Goal: Task Accomplishment & Management: Use online tool/utility

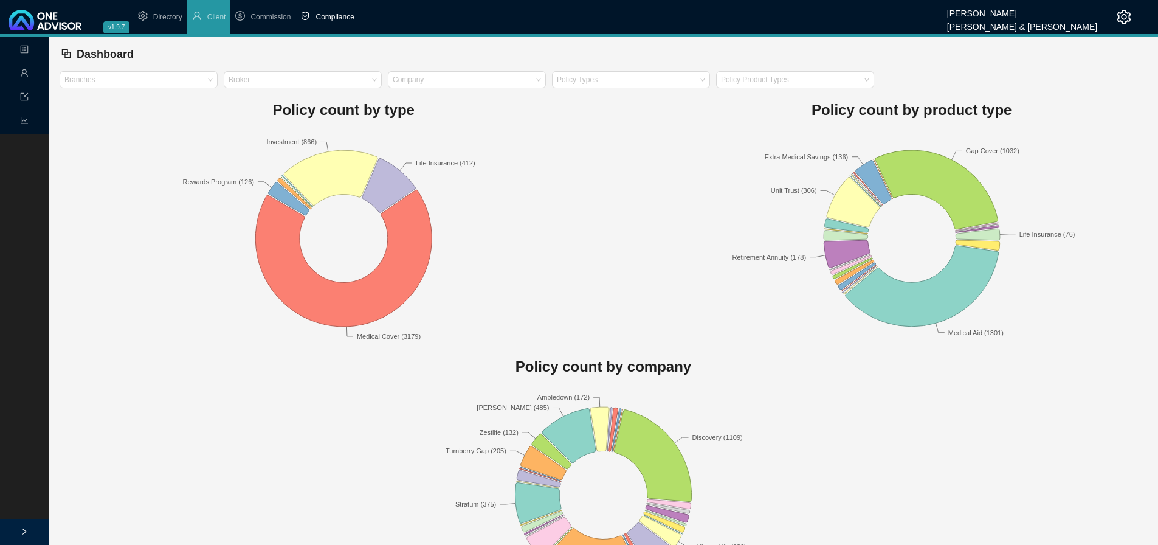
click at [338, 13] on span "Compliance" at bounding box center [335, 17] width 38 height 9
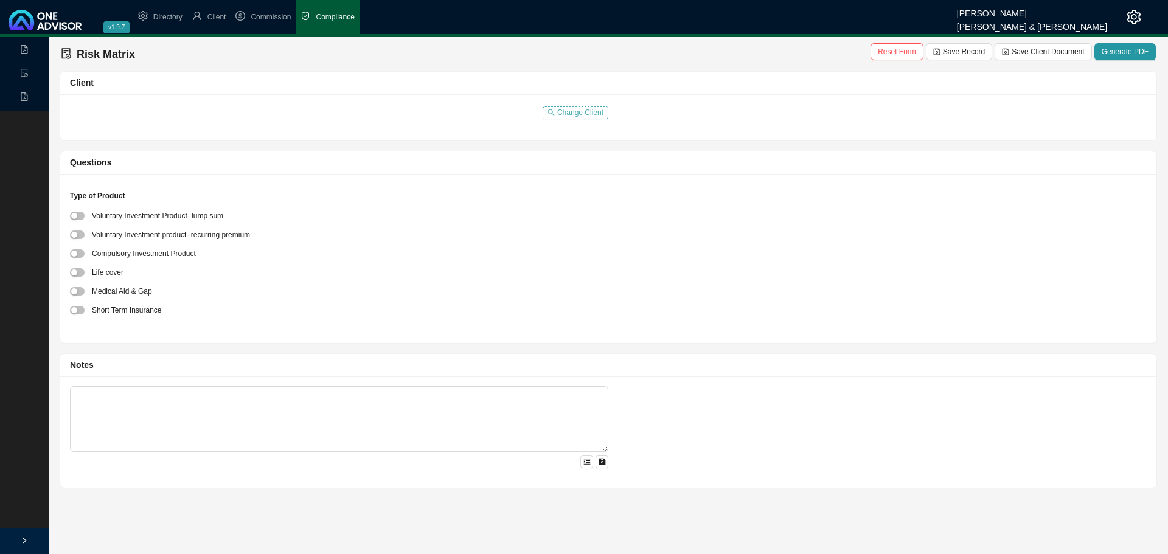
click at [586, 113] on span "Change Client" at bounding box center [580, 112] width 46 height 12
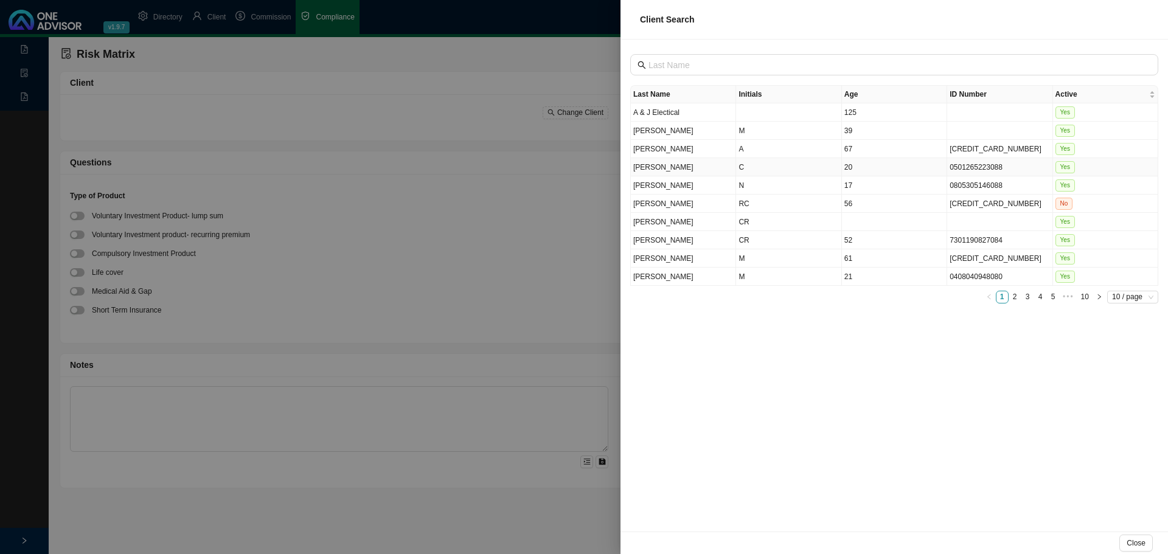
click at [715, 175] on td "[PERSON_NAME]" at bounding box center [683, 167] width 105 height 18
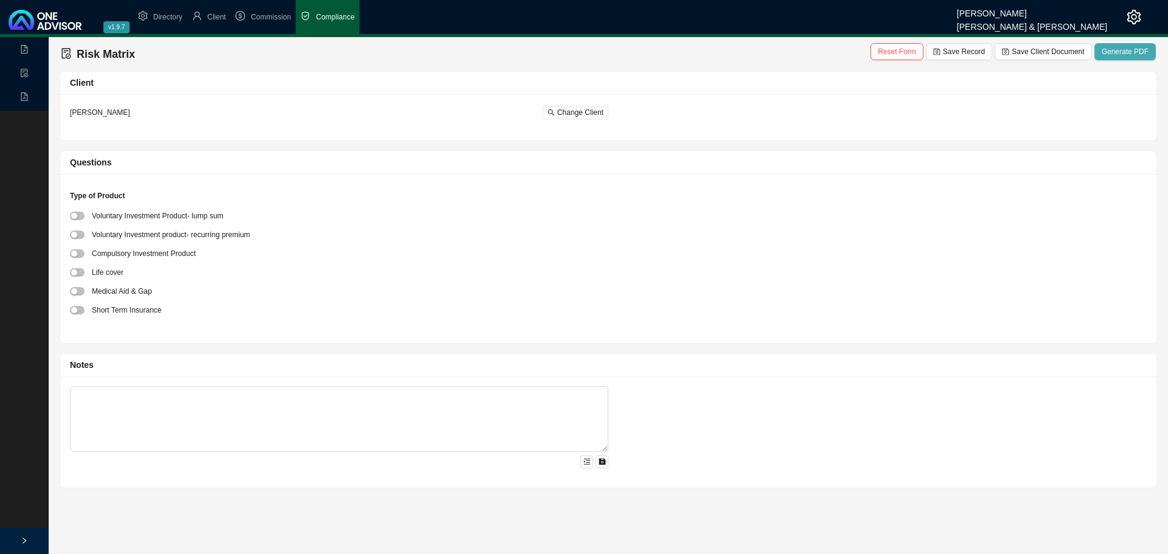
click at [1130, 52] on span "Generate PDF" at bounding box center [1124, 52] width 47 height 12
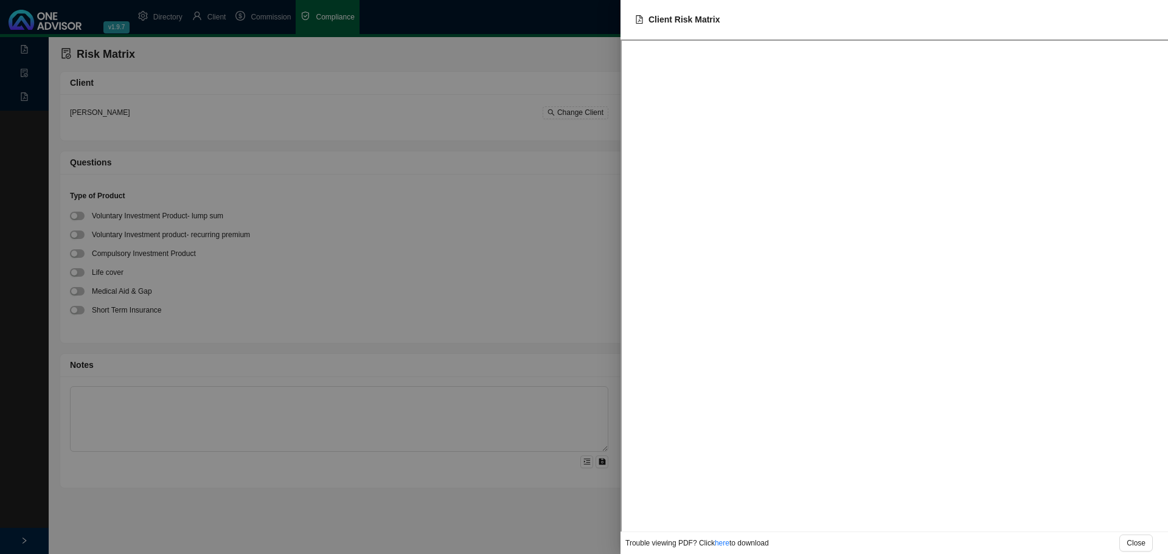
click at [206, 180] on div at bounding box center [584, 277] width 1168 height 554
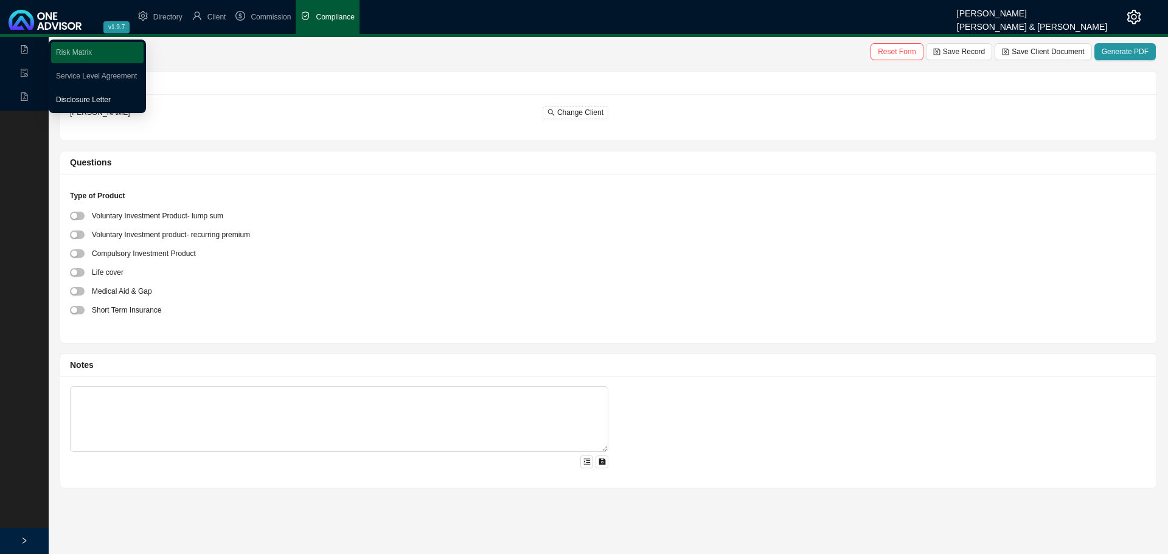
click at [74, 95] on link "Disclosure Letter" at bounding box center [83, 99] width 55 height 9
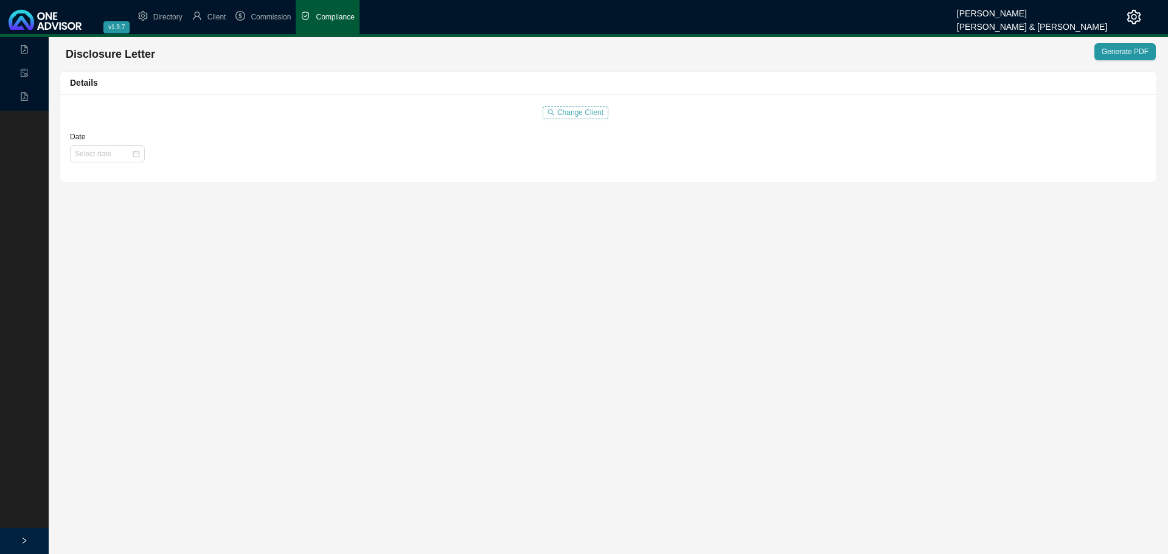
click at [580, 109] on span "Change Client" at bounding box center [580, 112] width 46 height 12
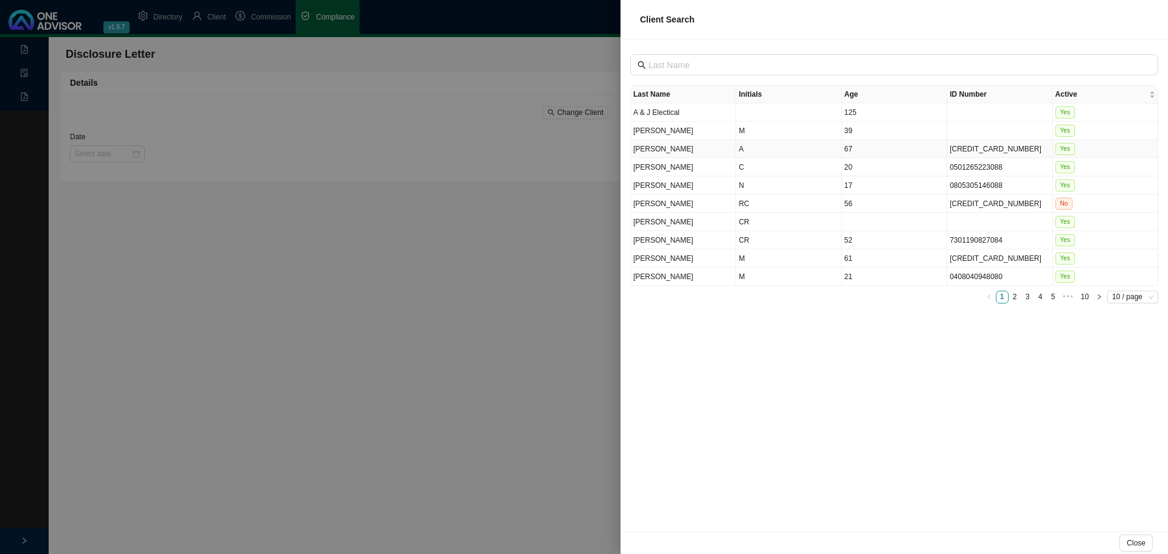
click at [732, 148] on td "[PERSON_NAME]" at bounding box center [683, 149] width 105 height 18
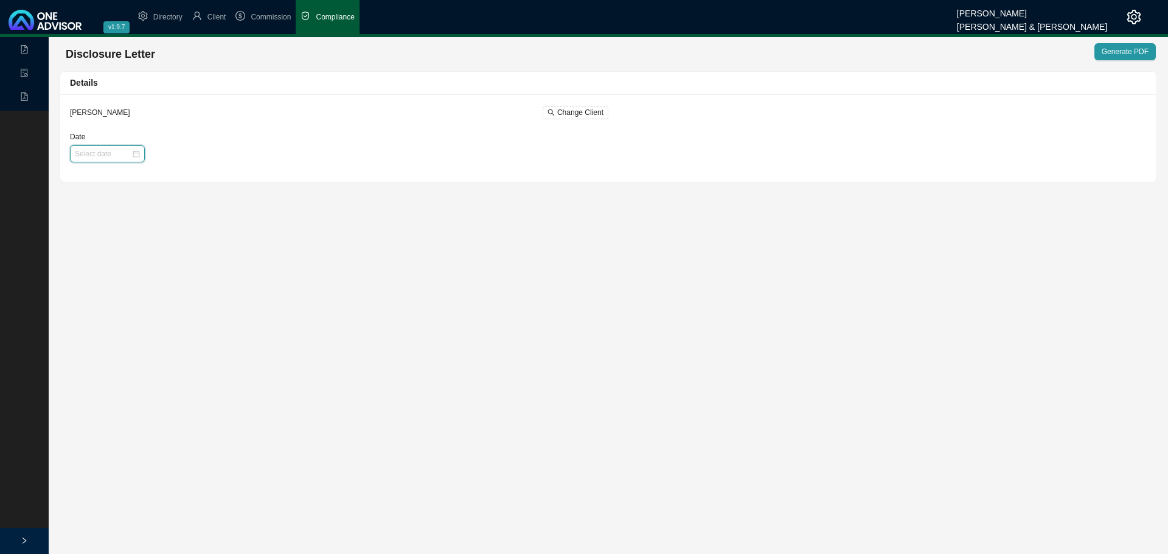
click at [107, 148] on input "Date" at bounding box center [103, 154] width 57 height 12
type input "[DATE]"
click at [111, 217] on td "1" at bounding box center [104, 219] width 19 height 20
click at [1137, 54] on span "Generate PDF" at bounding box center [1124, 52] width 47 height 12
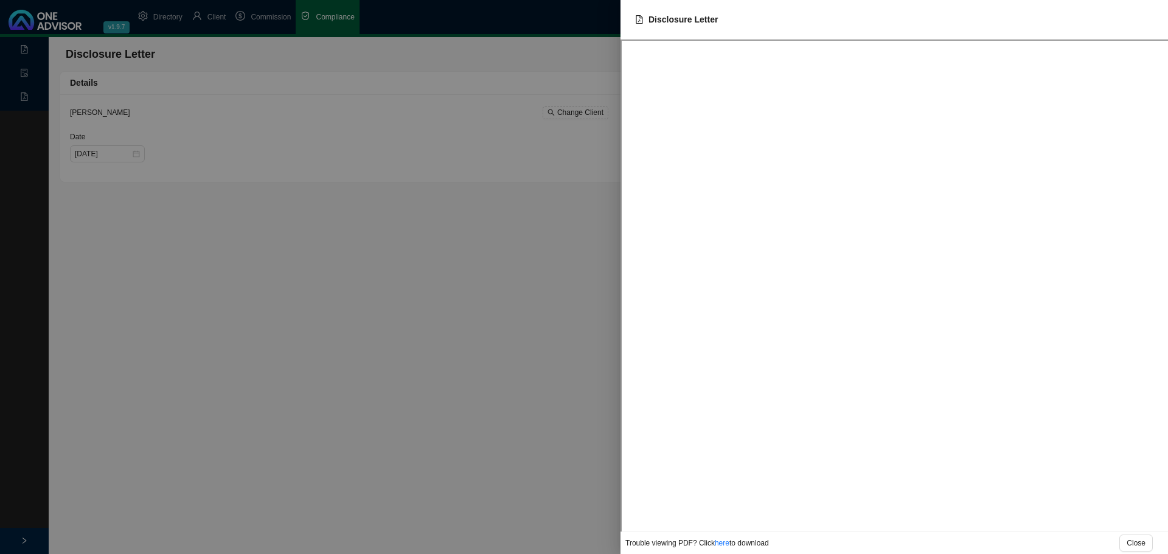
click at [455, 249] on div at bounding box center [584, 277] width 1168 height 554
